Goal: Find specific page/section: Find specific page/section

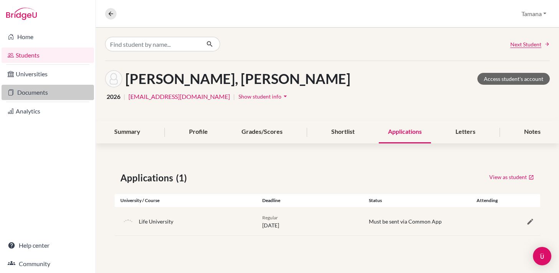
click at [40, 92] on link "Documents" at bounding box center [48, 92] width 92 height 15
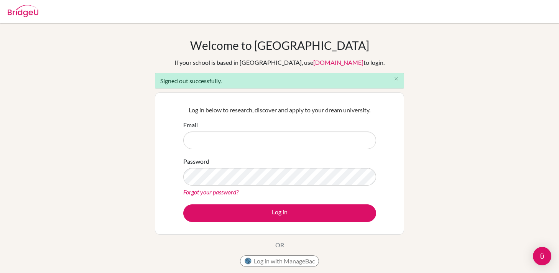
click at [219, 138] on input "Email" at bounding box center [279, 141] width 193 height 18
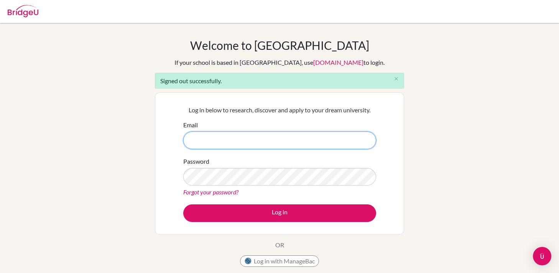
type input "[EMAIL_ADDRESS][DOMAIN_NAME]"
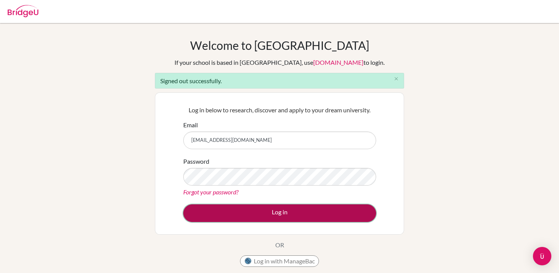
click at [272, 205] on button "Log in" at bounding box center [279, 214] width 193 height 18
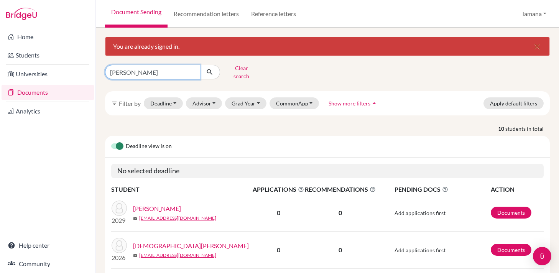
click at [171, 71] on input "tanisha" at bounding box center [152, 72] width 95 height 15
type input "jordan"
click button "submit" at bounding box center [210, 72] width 20 height 15
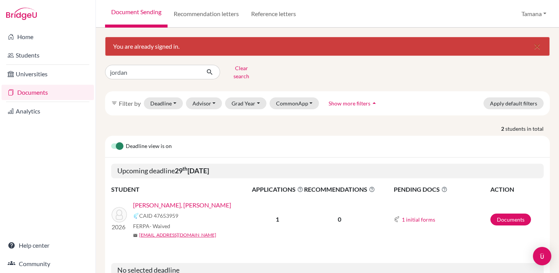
scroll to position [82, 0]
